Goal: Find specific page/section: Find specific page/section

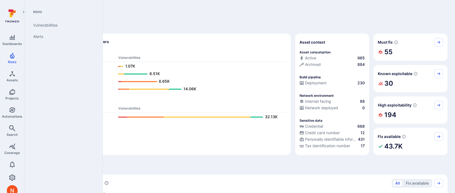
scroll to position [2, 0]
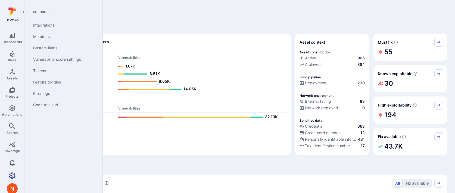
click at [13, 173] on icon "Settings" at bounding box center [12, 176] width 7 height 6
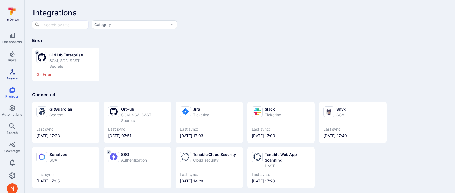
click at [11, 70] on icon "Assets" at bounding box center [12, 72] width 7 height 7
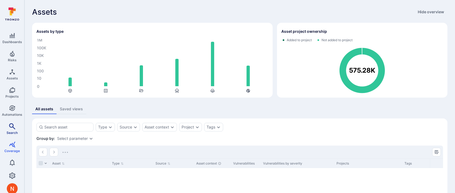
click at [12, 126] on icon "Search" at bounding box center [12, 126] width 6 height 6
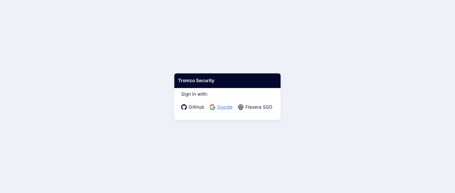
click at [218, 106] on span "Google" at bounding box center [225, 107] width 19 height 7
